Goal: Information Seeking & Learning: Check status

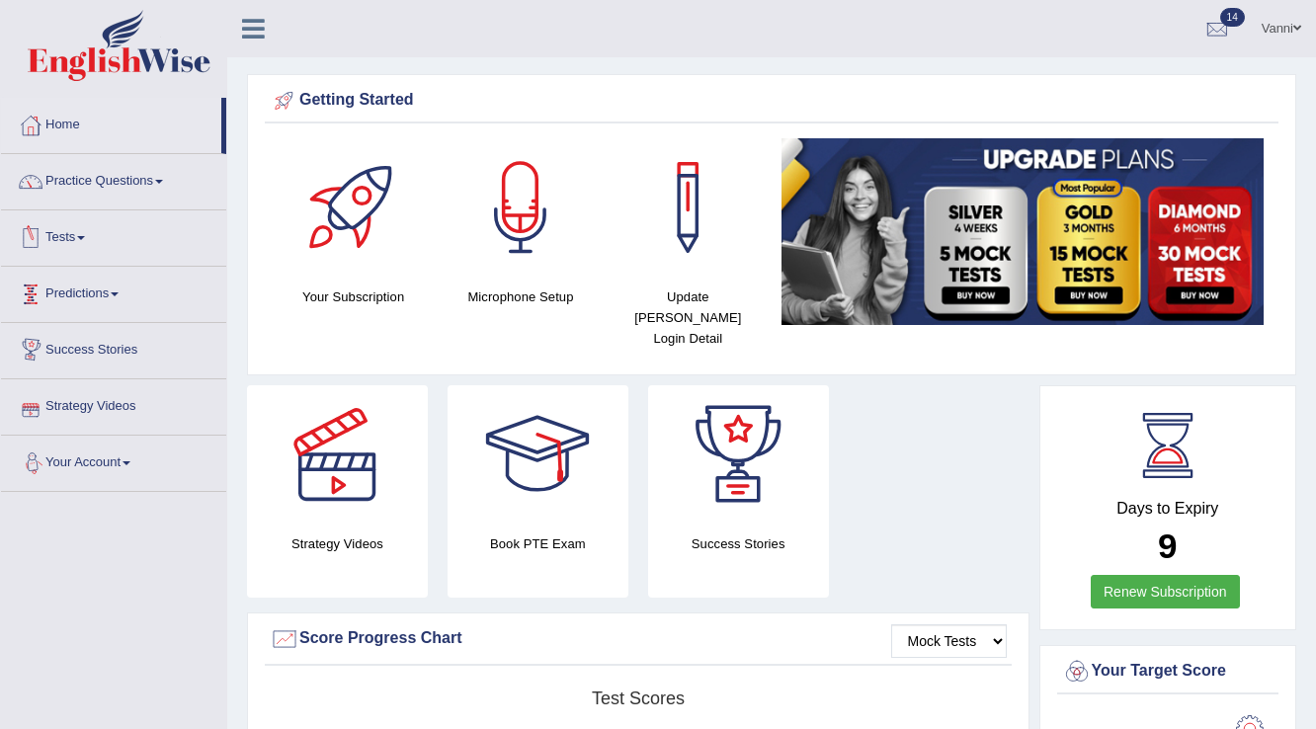
click at [85, 245] on link "Tests" at bounding box center [113, 234] width 225 height 49
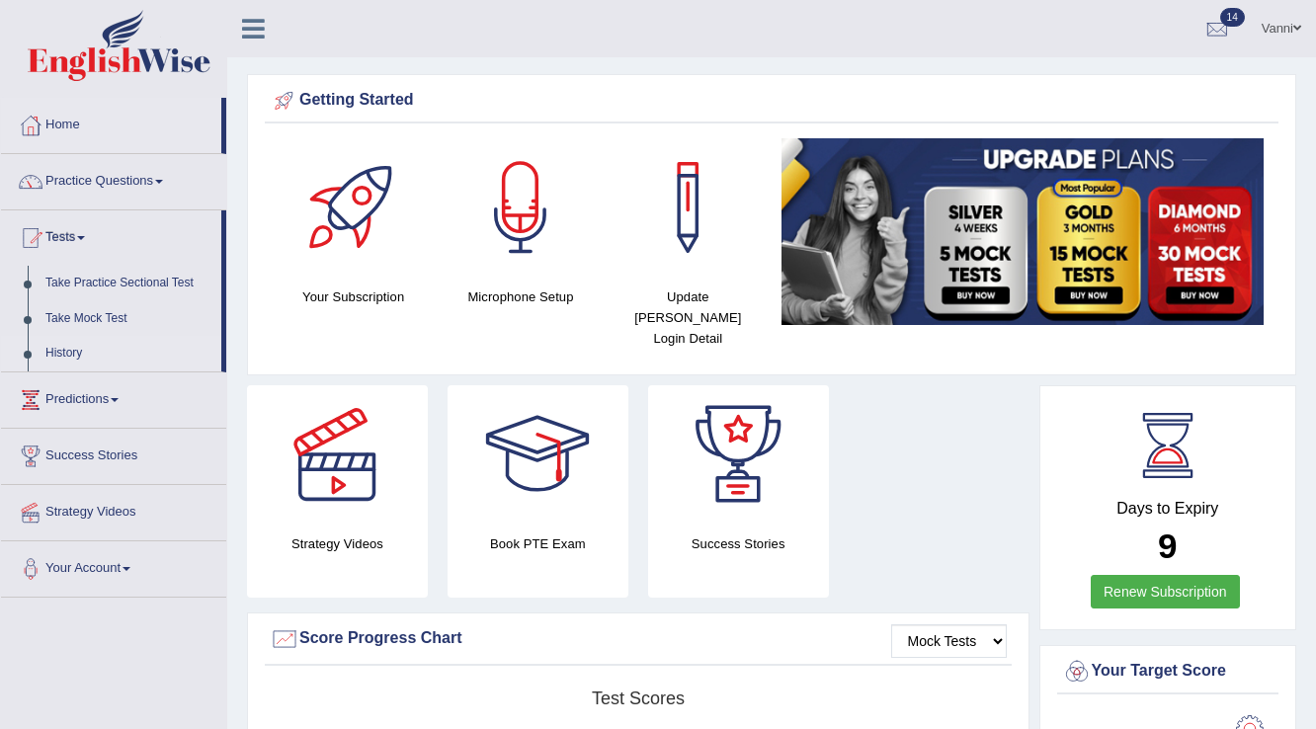
click at [78, 352] on link "History" at bounding box center [129, 354] width 185 height 36
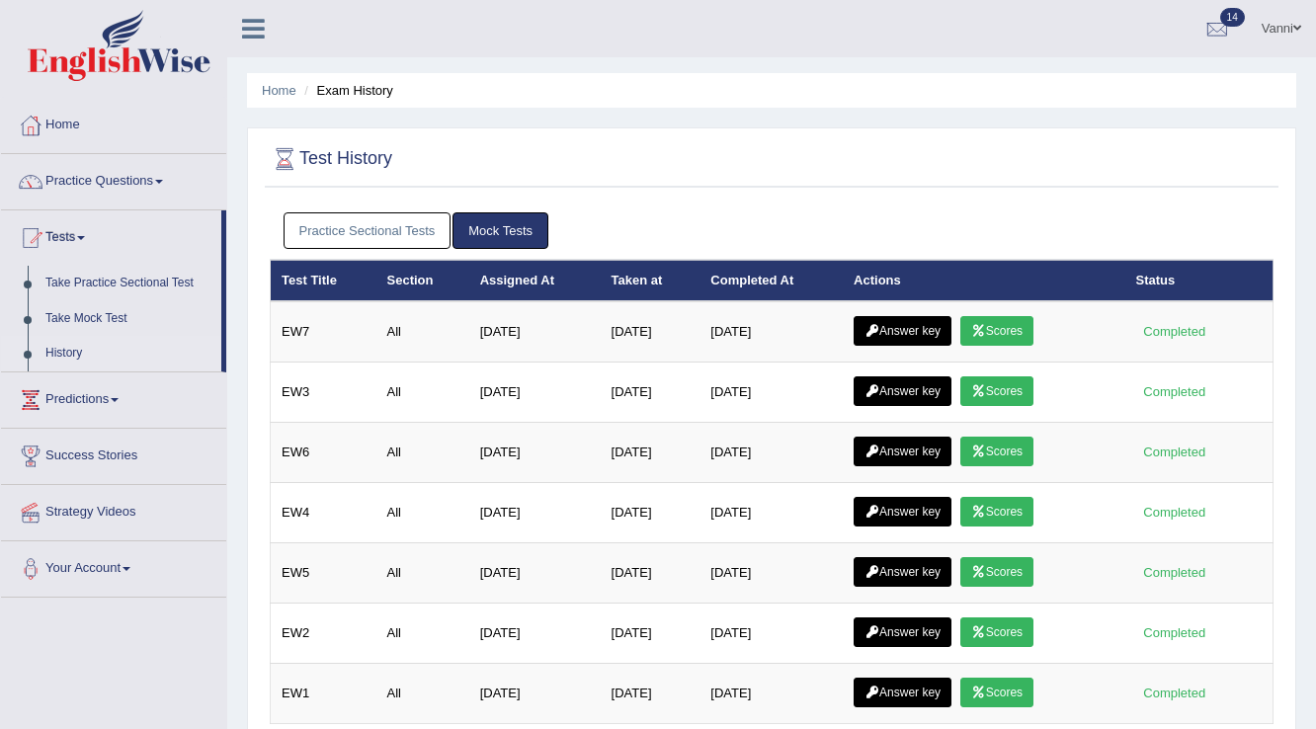
click at [396, 232] on link "Practice Sectional Tests" at bounding box center [367, 230] width 168 height 37
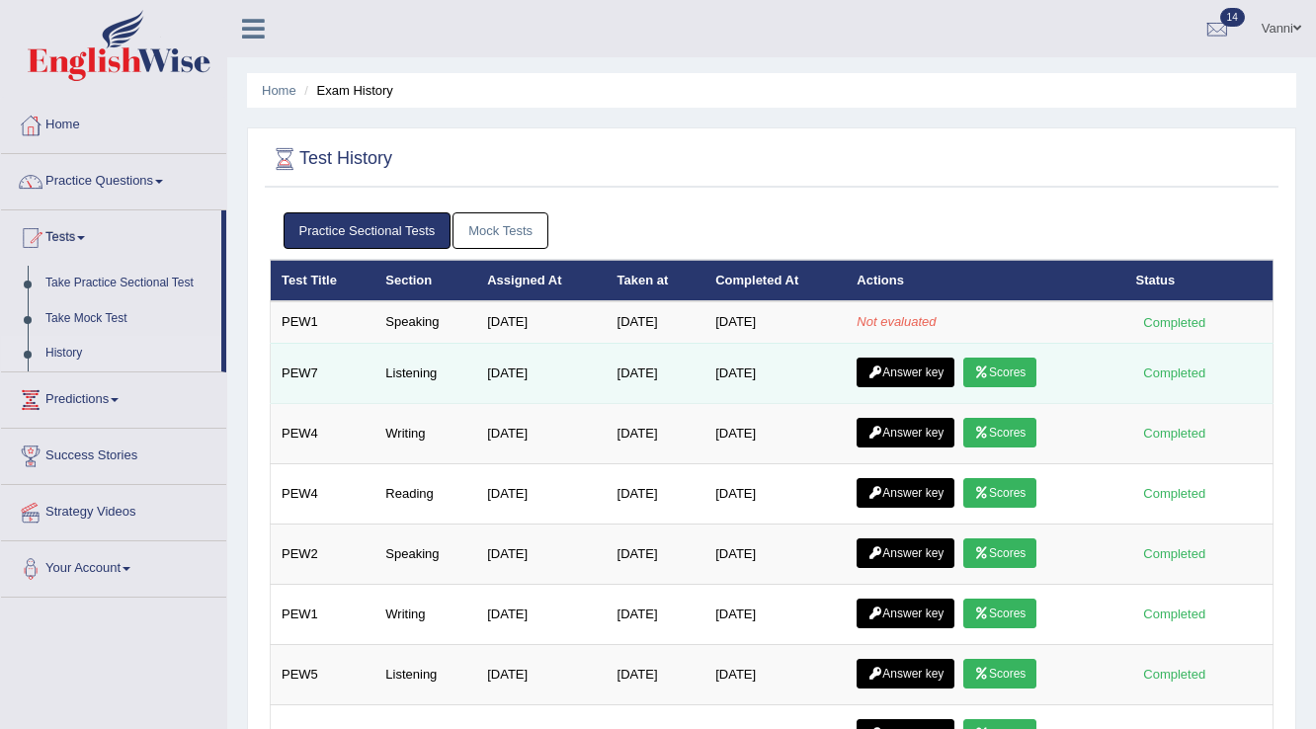
click at [1010, 374] on link "Scores" at bounding box center [999, 373] width 73 height 30
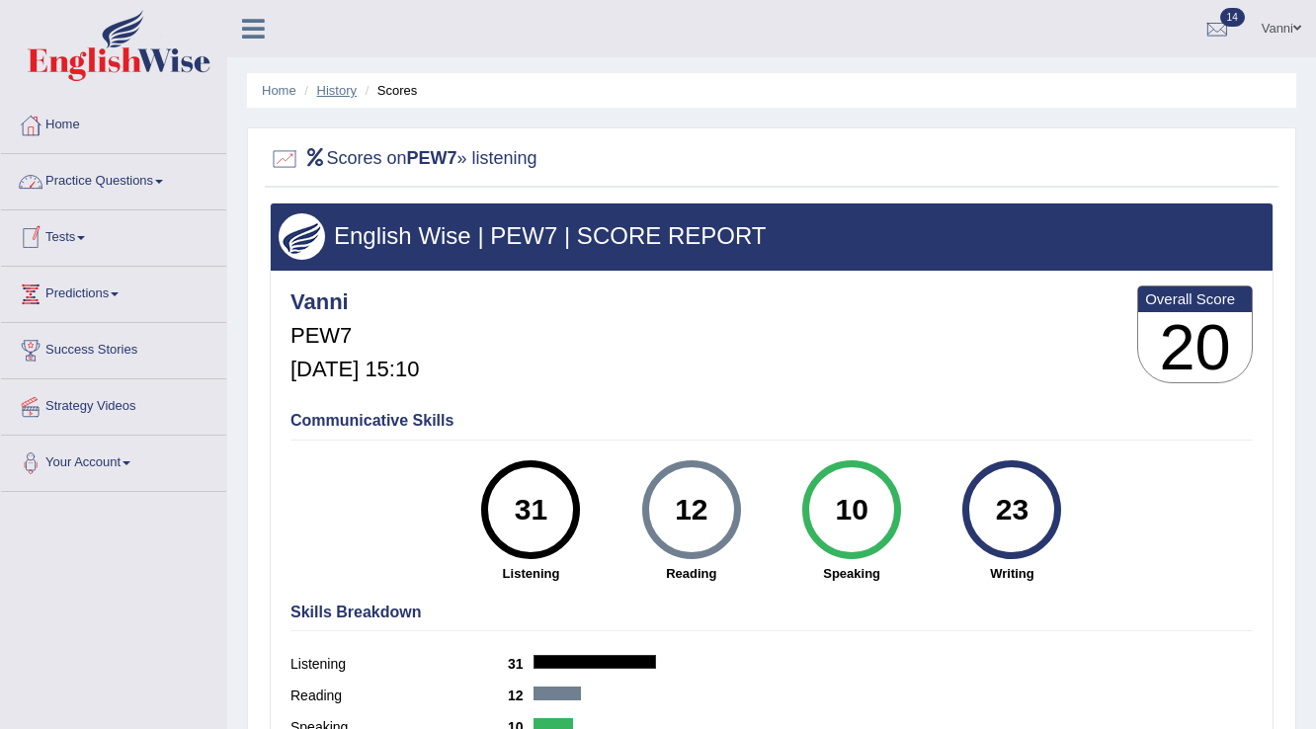
click at [332, 87] on link "History" at bounding box center [337, 90] width 40 height 15
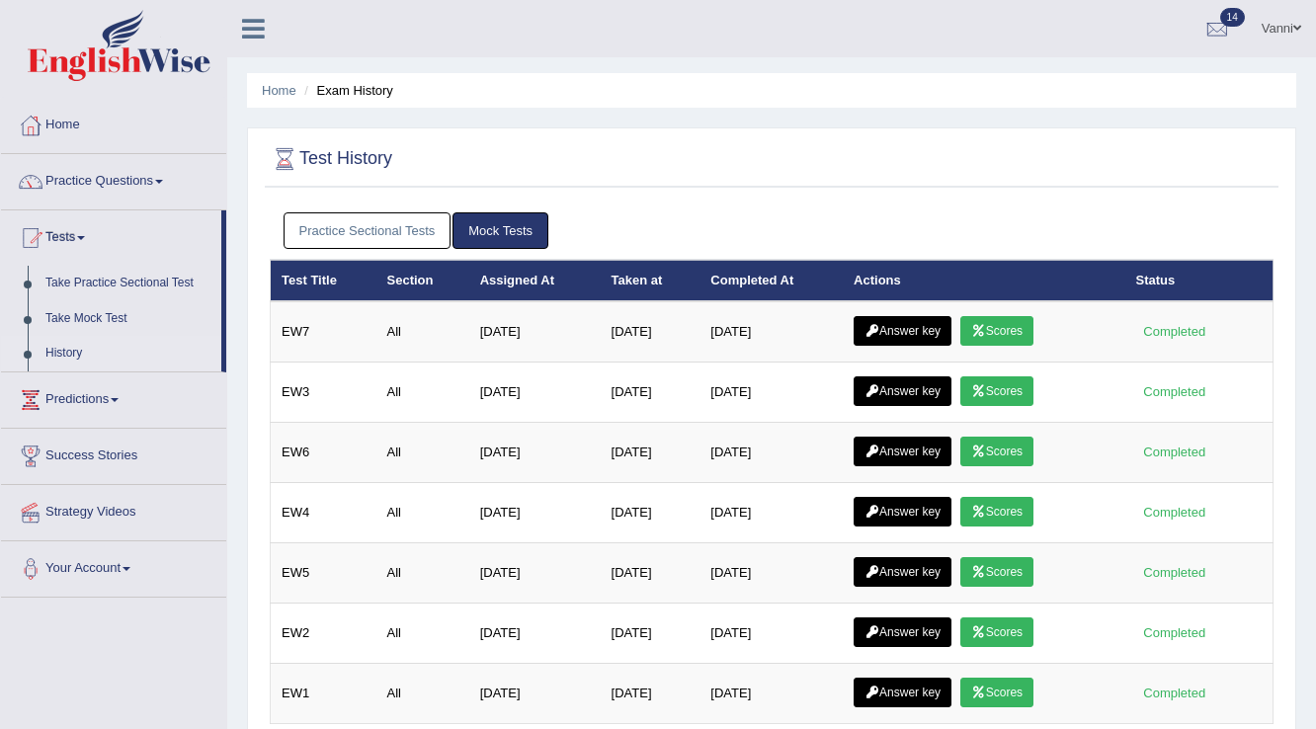
click at [399, 225] on link "Practice Sectional Tests" at bounding box center [367, 230] width 168 height 37
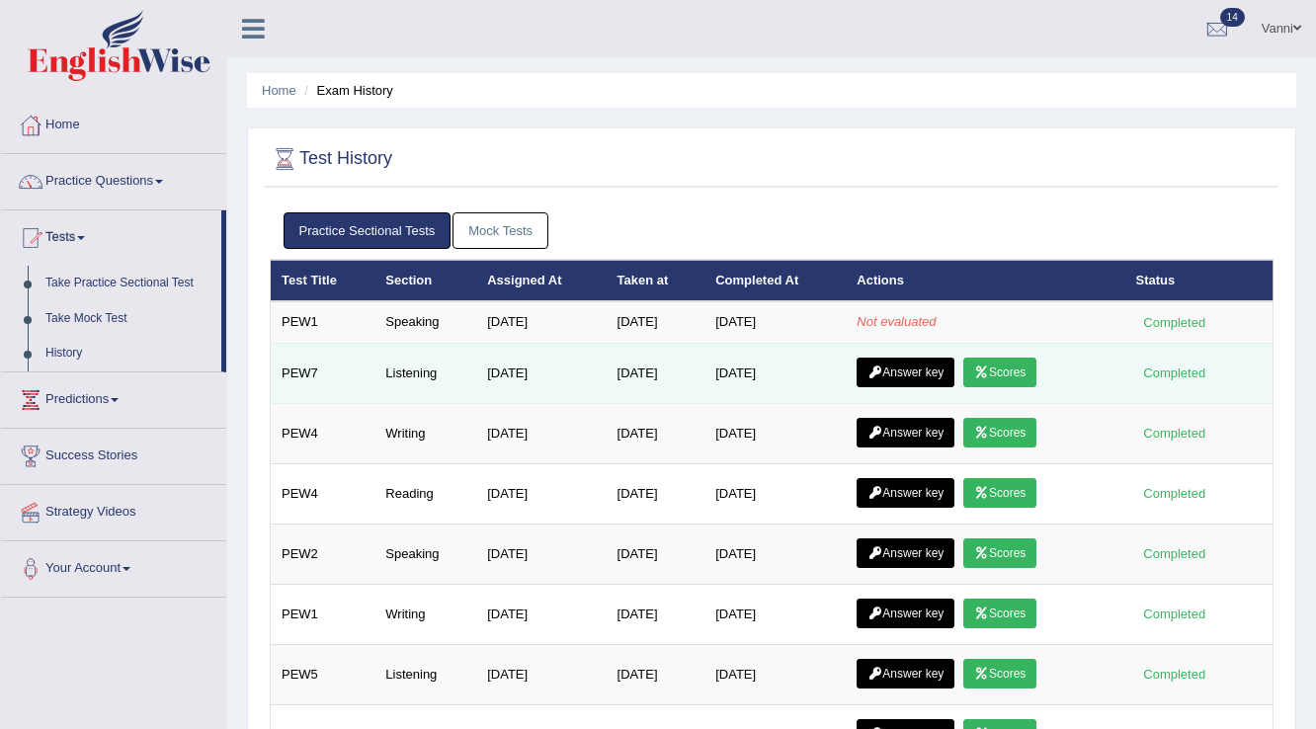
click at [896, 373] on link "Answer key" at bounding box center [905, 373] width 98 height 30
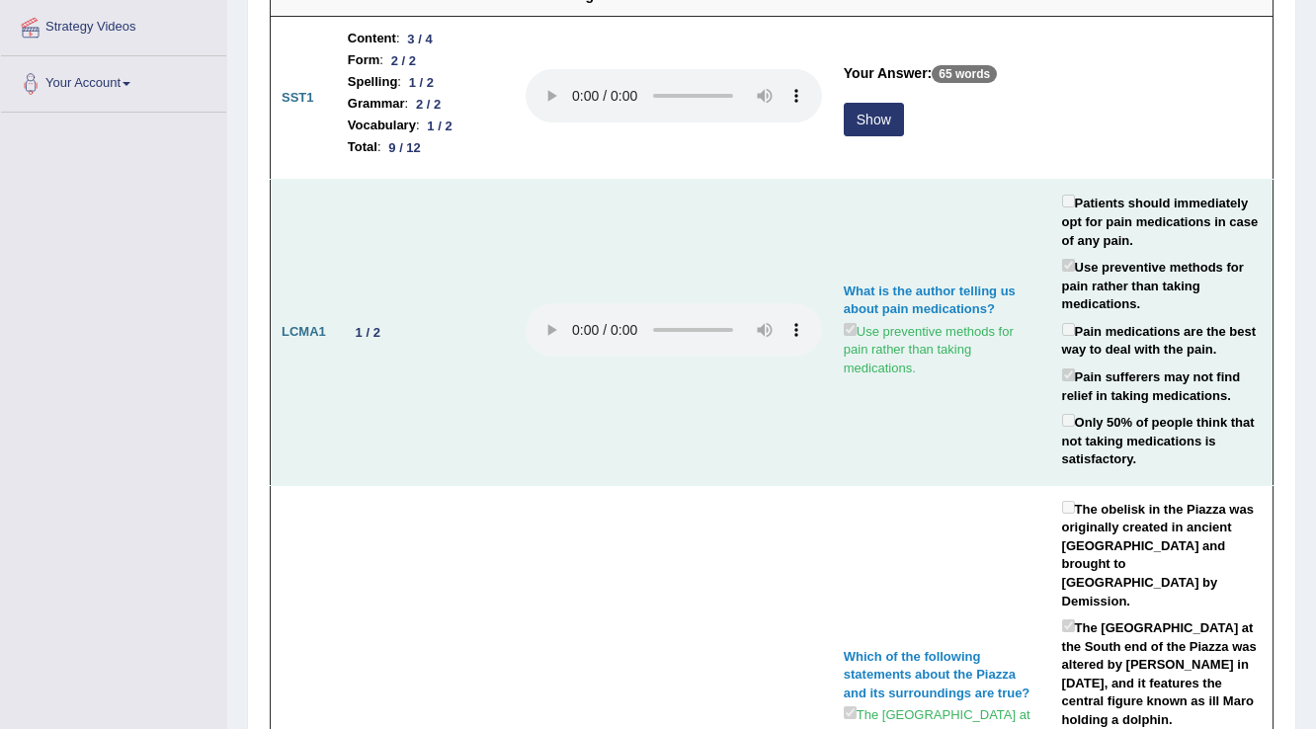
scroll to position [395, 0]
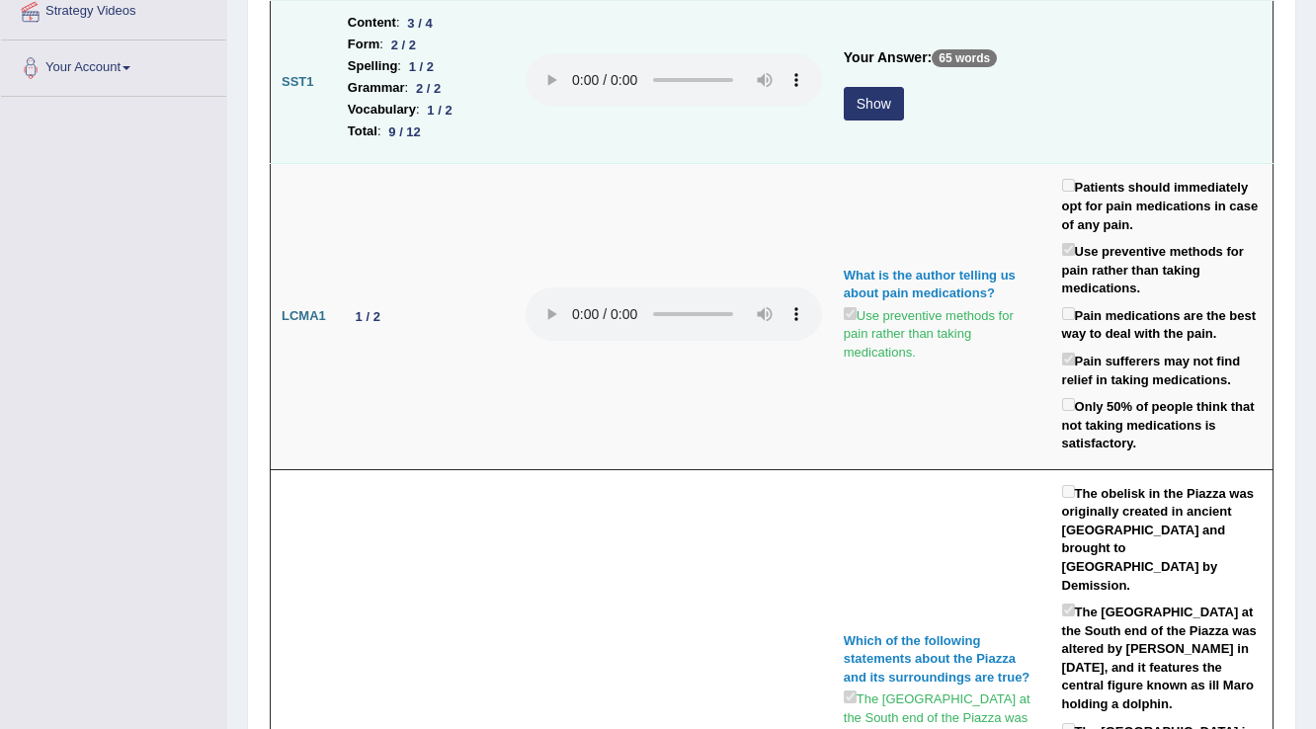
click at [873, 103] on button "Show" at bounding box center [873, 104] width 60 height 34
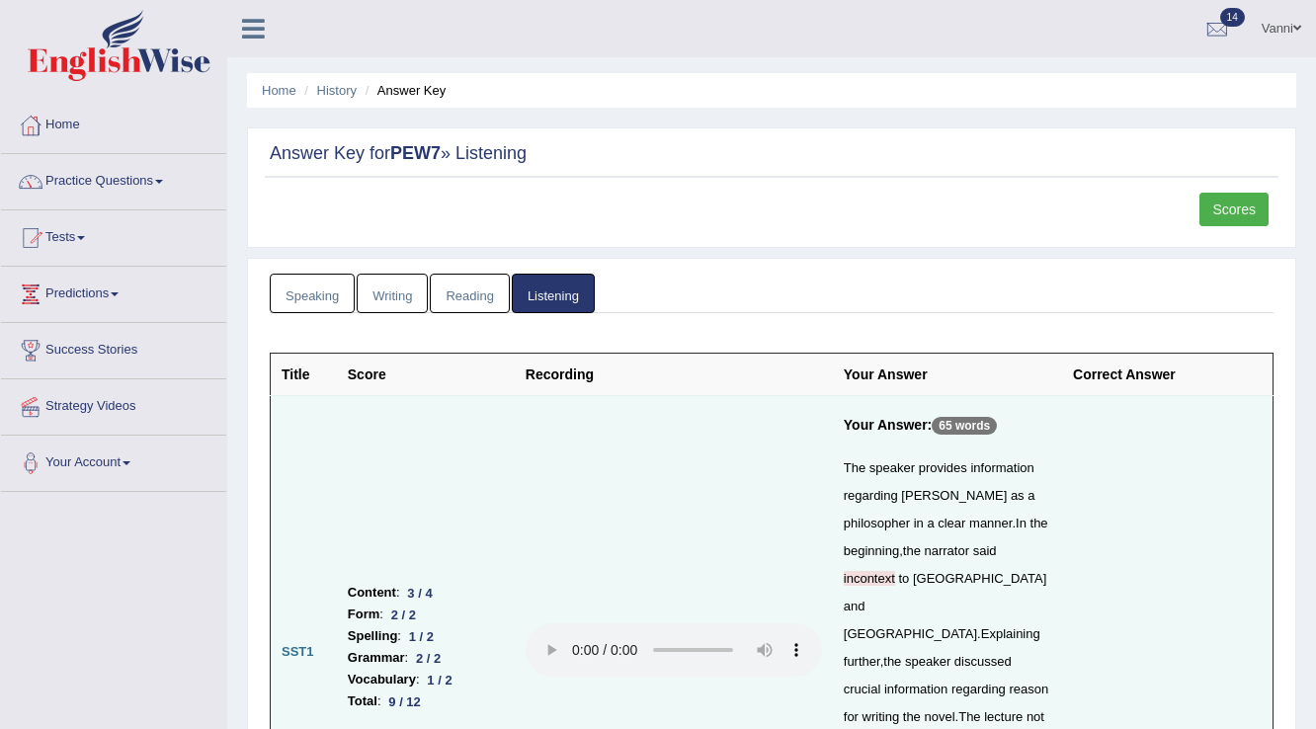
scroll to position [0, 0]
click at [79, 124] on link "Home" at bounding box center [113, 122] width 225 height 49
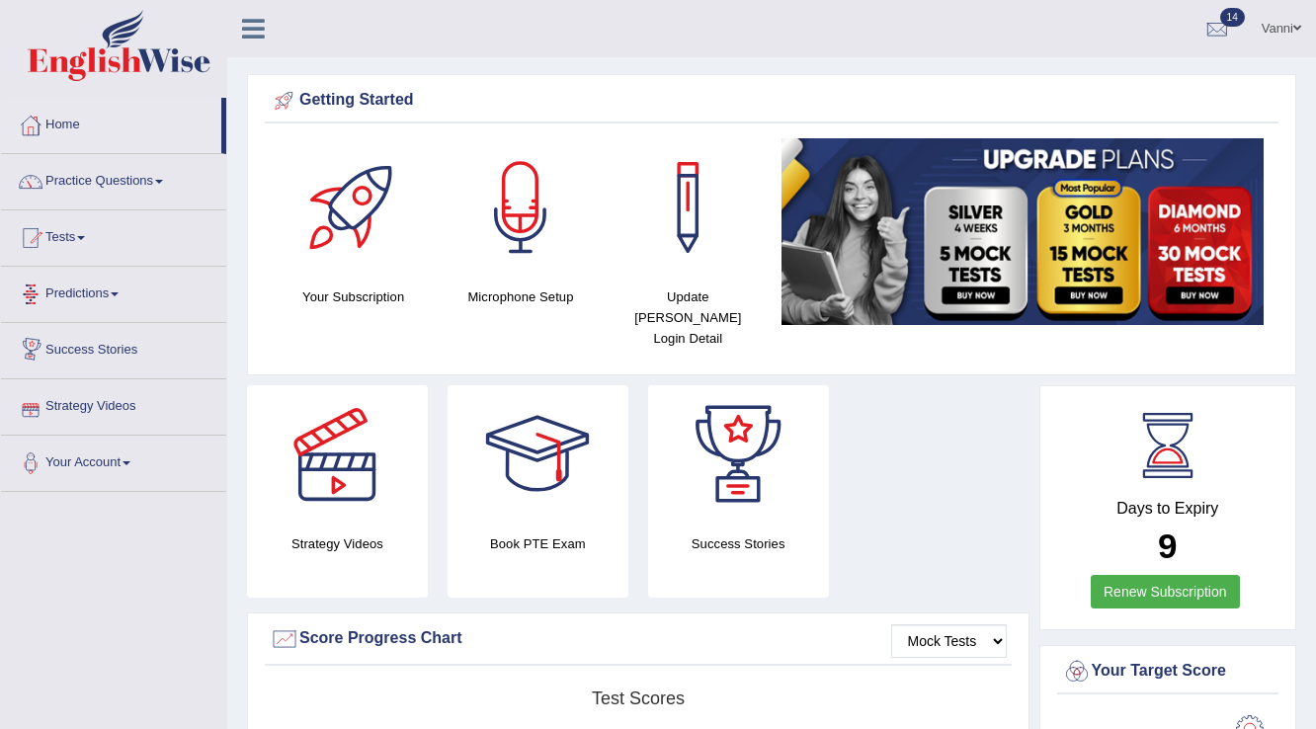
click at [85, 236] on span at bounding box center [81, 238] width 8 height 4
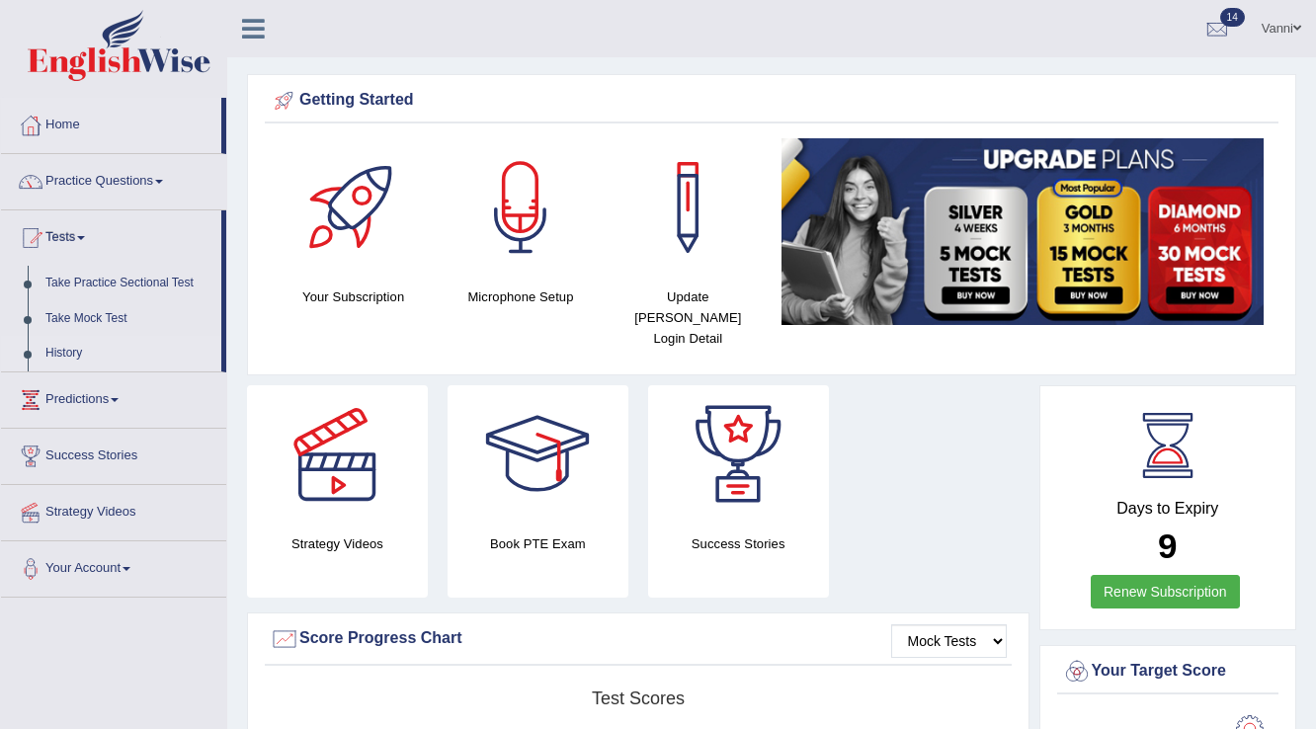
click at [79, 352] on link "History" at bounding box center [129, 354] width 185 height 36
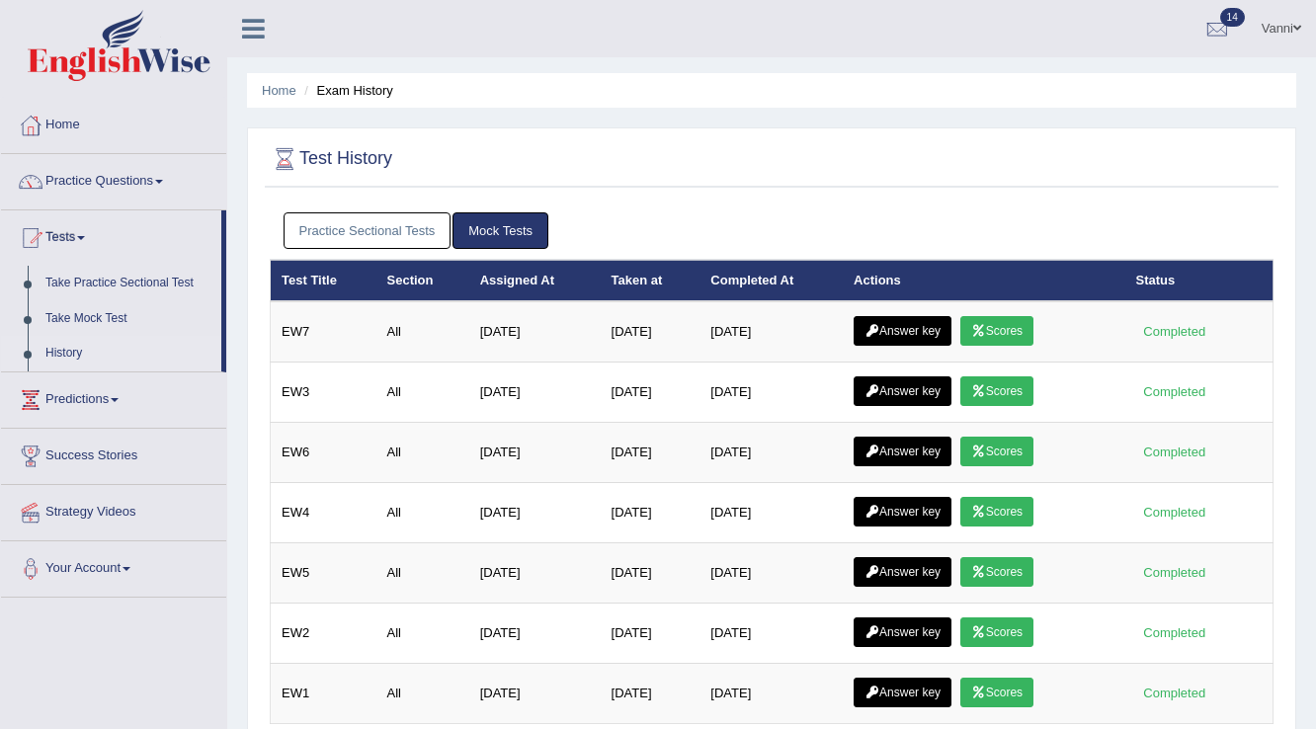
click at [340, 230] on link "Practice Sectional Tests" at bounding box center [367, 230] width 168 height 37
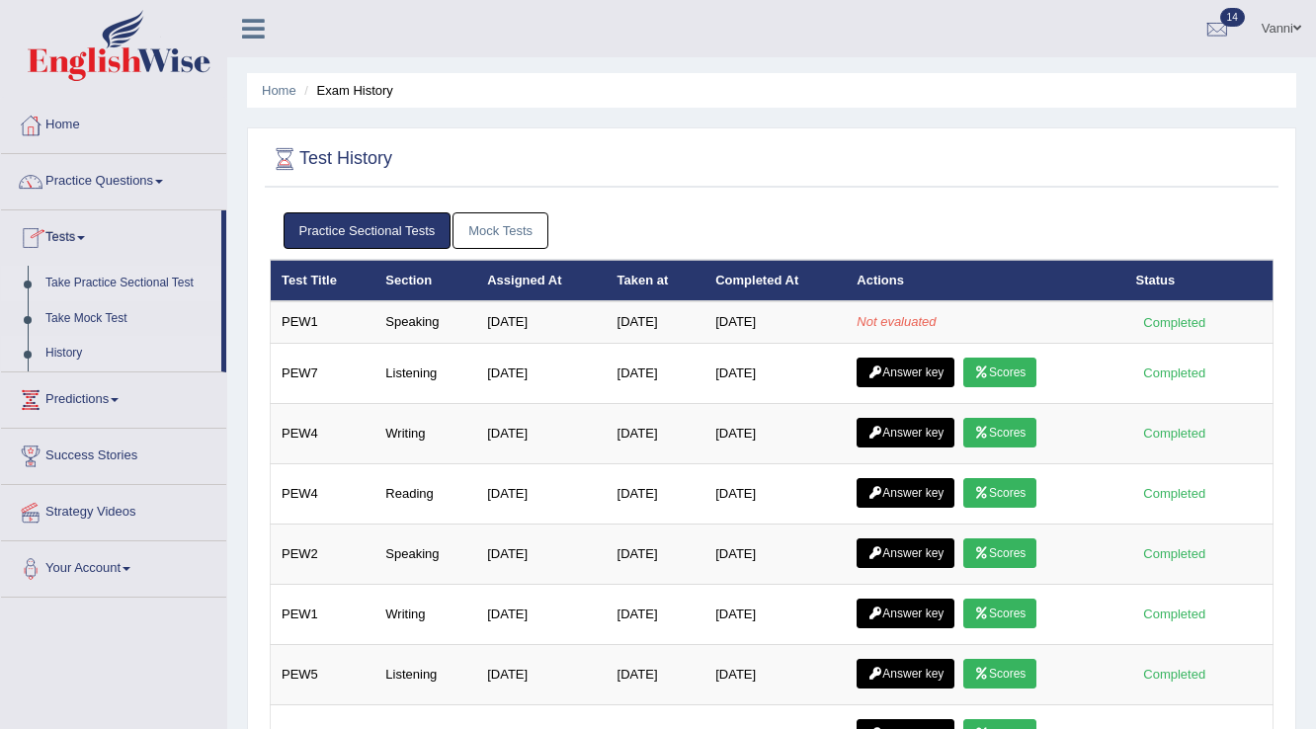
click at [114, 281] on link "Take Practice Sectional Test" at bounding box center [129, 284] width 185 height 36
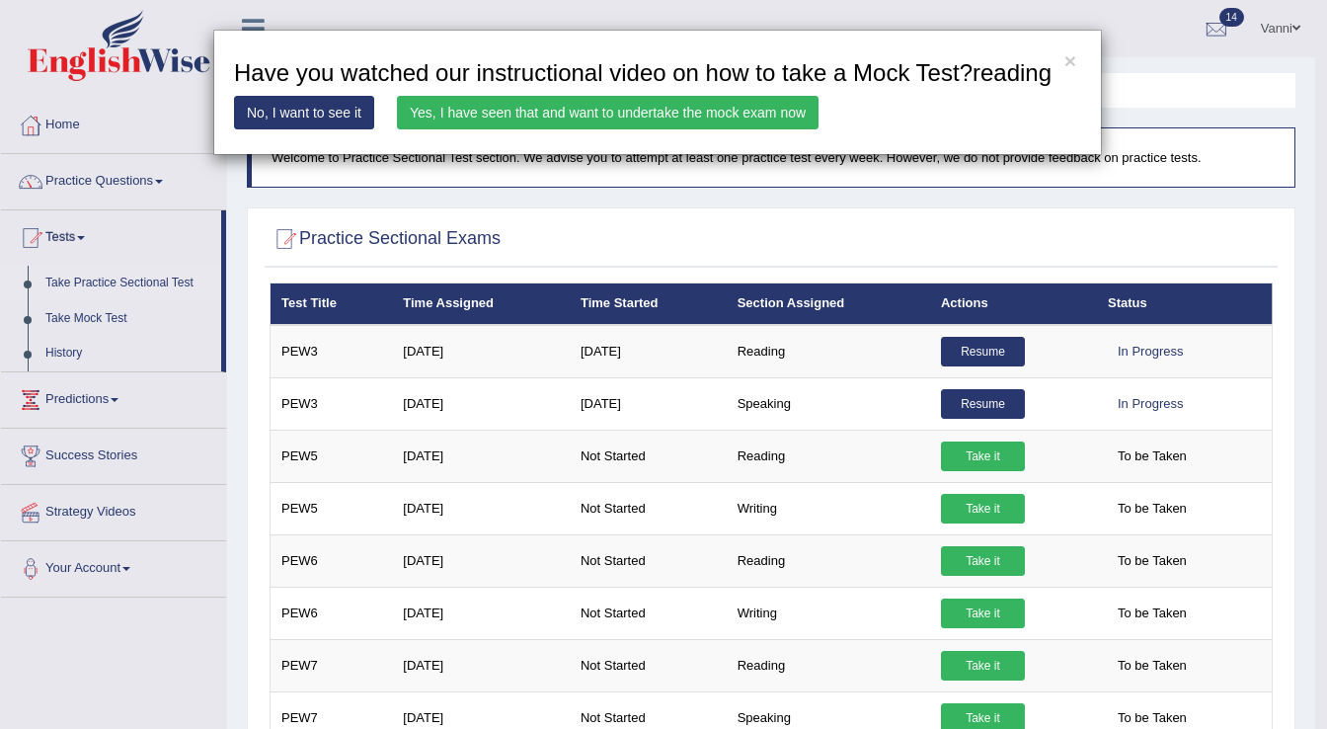
click at [421, 116] on link "Yes, I have seen that and want to undertake the mock exam now" at bounding box center [608, 113] width 422 height 34
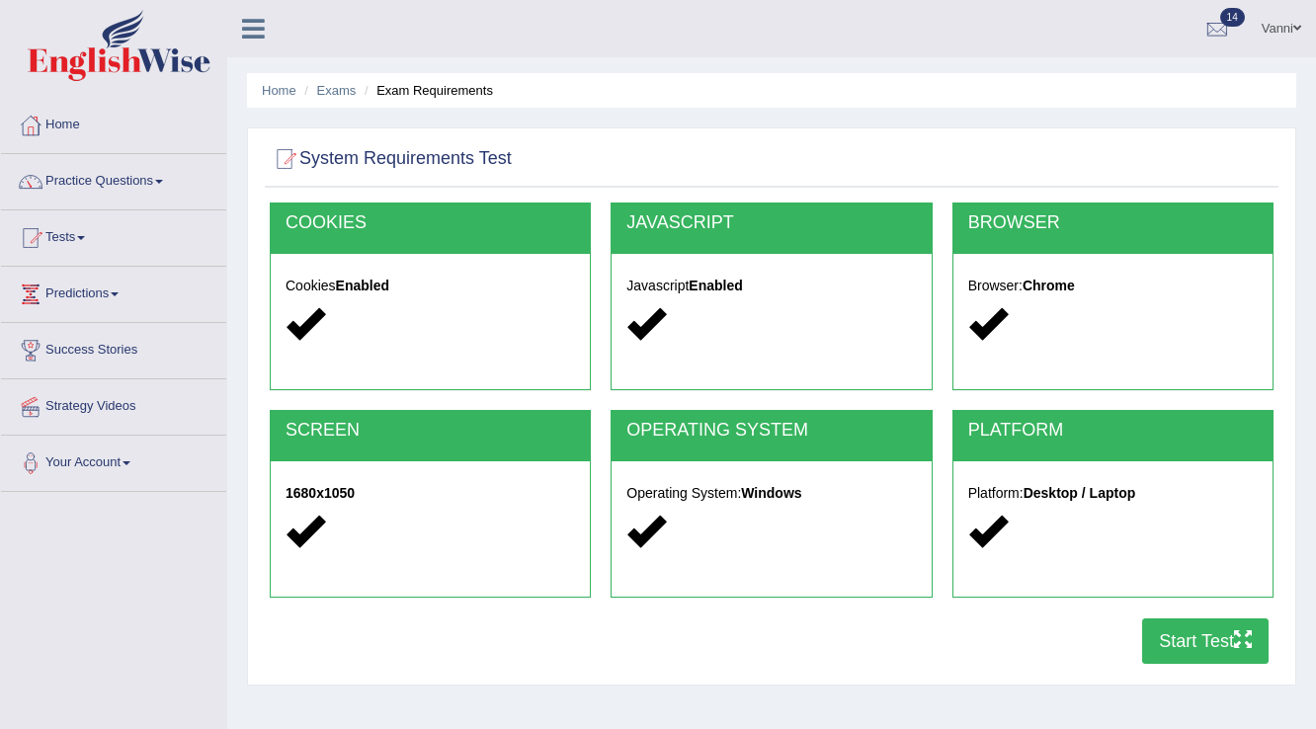
click at [1165, 652] on button "Start Test" at bounding box center [1205, 640] width 126 height 45
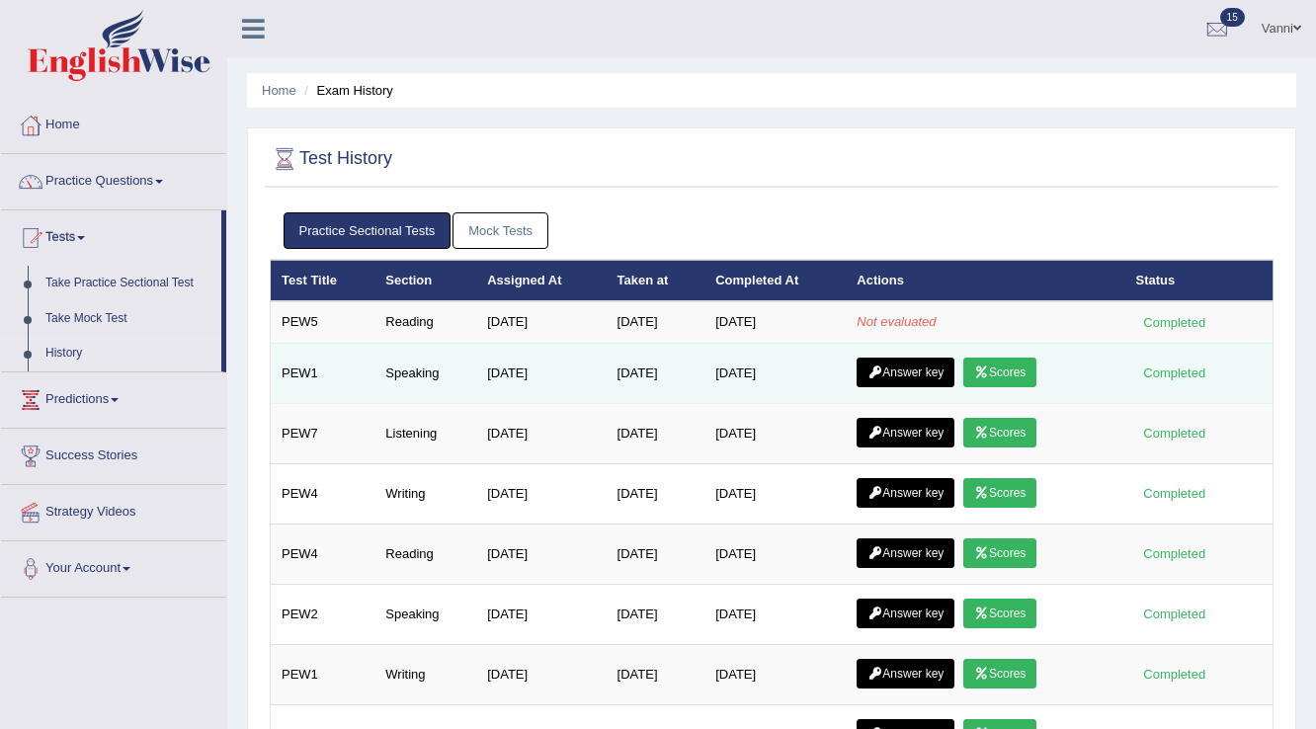
click at [899, 375] on link "Answer key" at bounding box center [905, 373] width 98 height 30
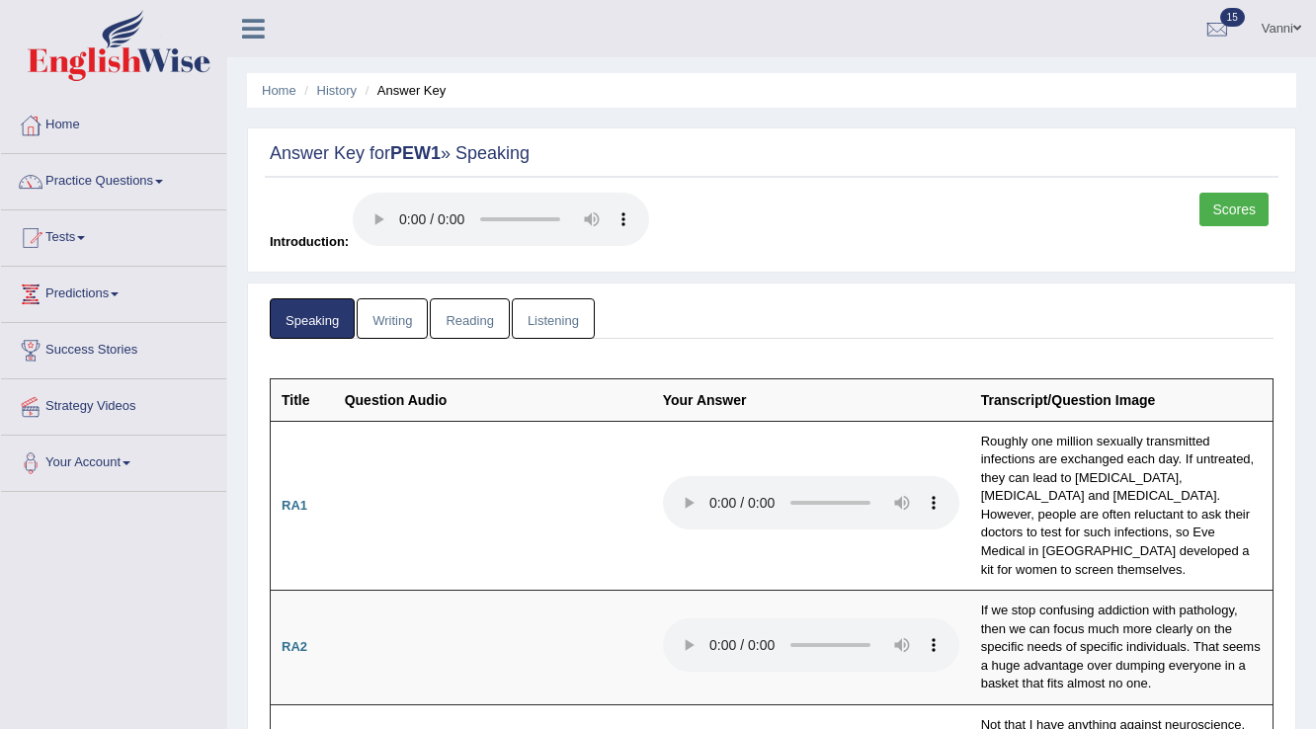
click at [1222, 201] on link "Scores" at bounding box center [1233, 210] width 69 height 34
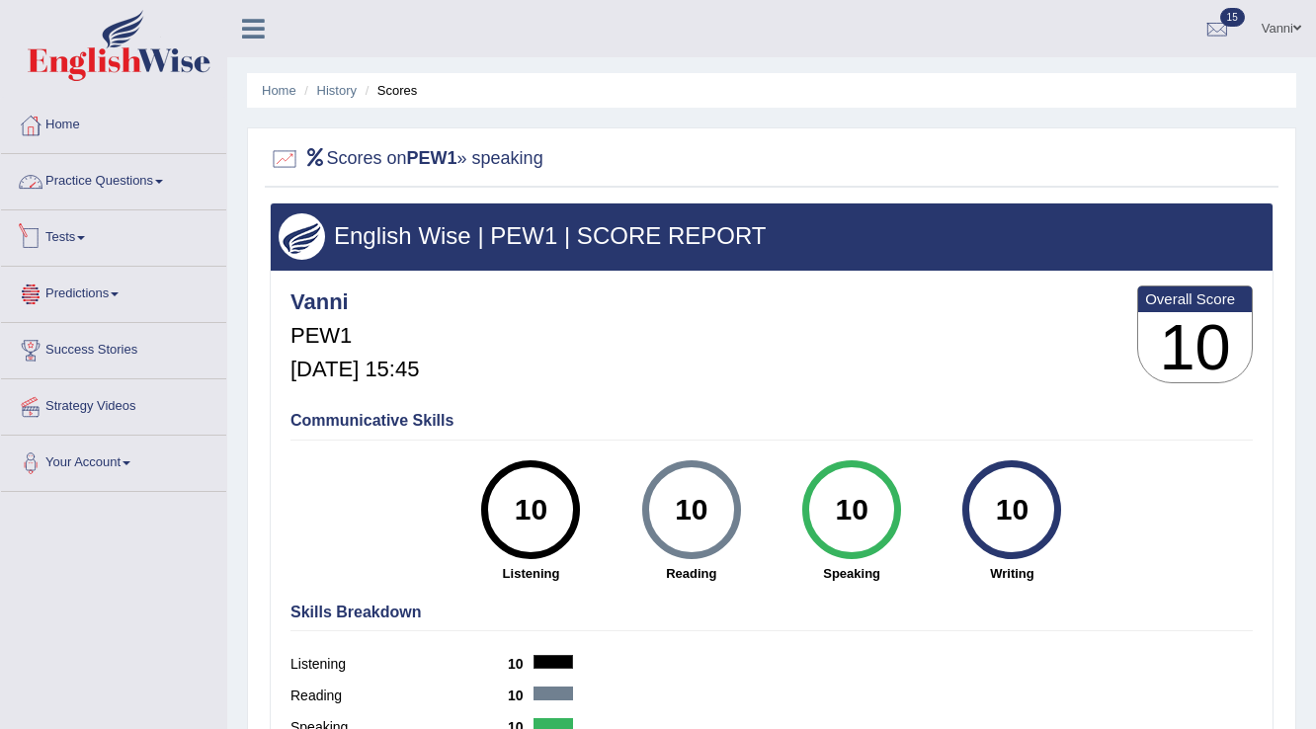
click at [63, 227] on link "Tests" at bounding box center [113, 234] width 225 height 49
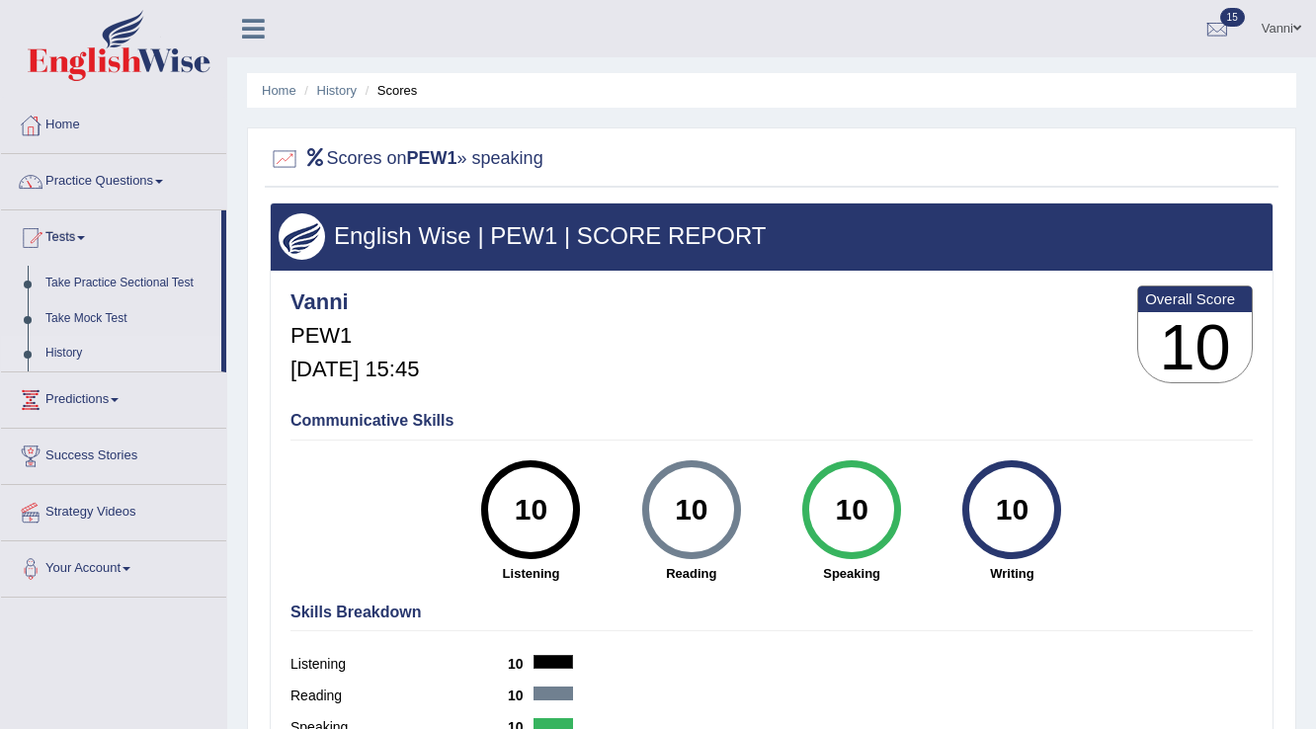
click at [67, 348] on link "History" at bounding box center [129, 354] width 185 height 36
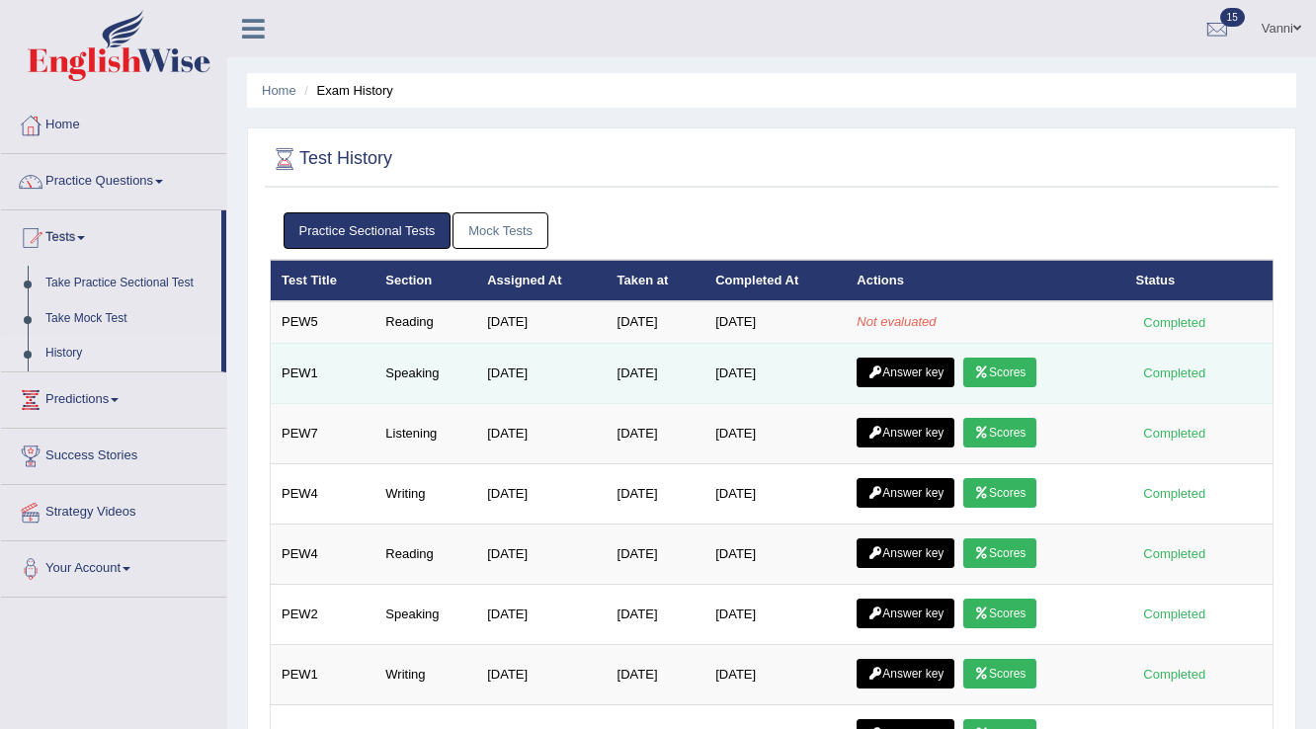
click at [902, 377] on link "Answer key" at bounding box center [905, 373] width 98 height 30
